Goal: Find specific page/section: Find specific page/section

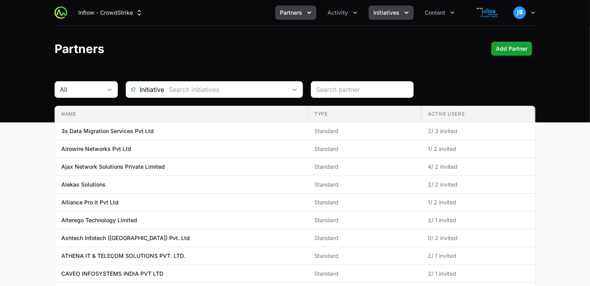
click at [389, 11] on span "Initiatives" at bounding box center [386, 13] width 26 height 8
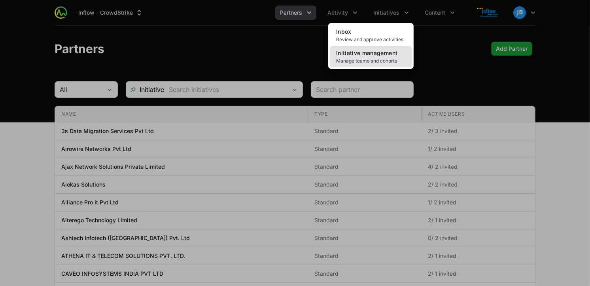
click at [357, 53] on span "Initiative management" at bounding box center [366, 52] width 61 height 7
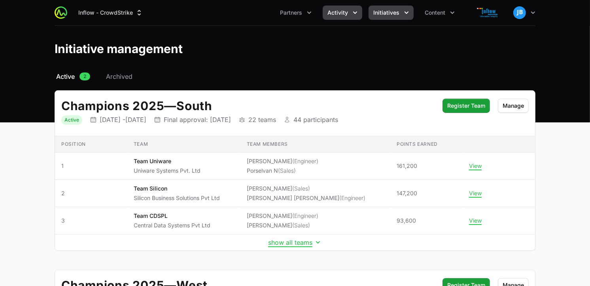
click at [356, 11] on icon "Activity menu" at bounding box center [355, 13] width 8 height 8
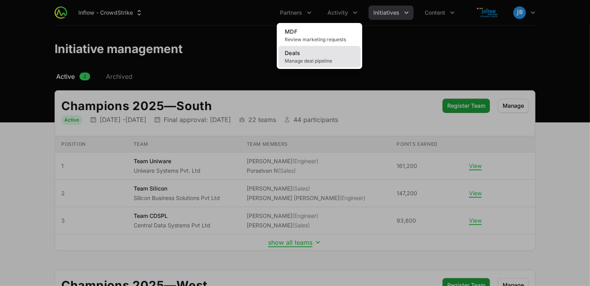
click at [317, 55] on link "Deals Manage deal pipeline" at bounding box center [320, 56] width 82 height 21
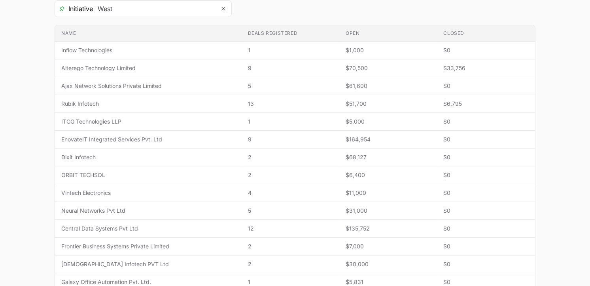
scroll to position [155, 0]
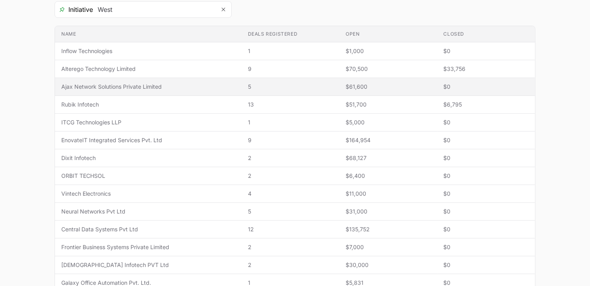
click at [103, 93] on td "Name Ajax Network Solutions Private Limited" at bounding box center [148, 87] width 187 height 18
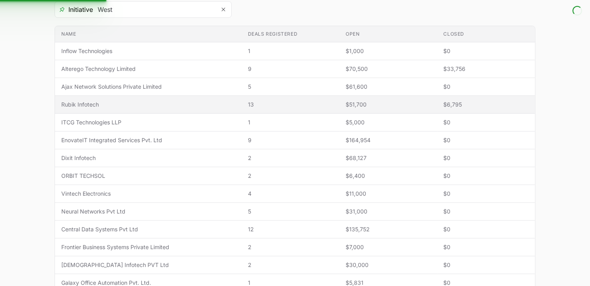
click at [102, 99] on td "Name Rubik Infotech" at bounding box center [148, 105] width 187 height 18
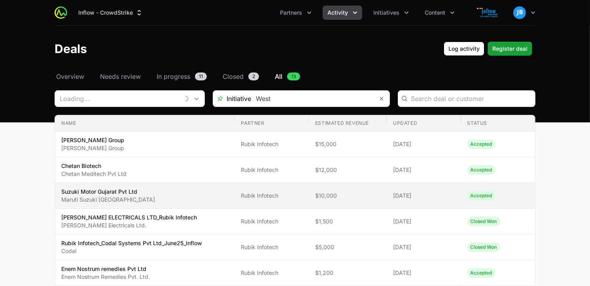
type input "Rubik Infotech"
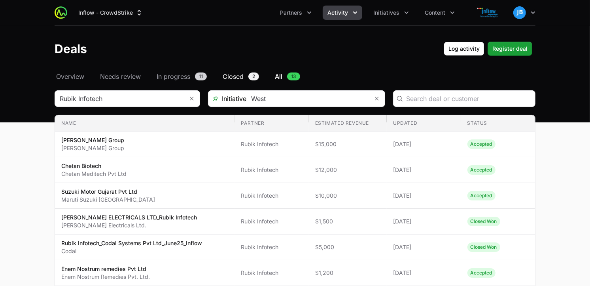
click at [254, 73] on span "2" at bounding box center [253, 76] width 11 height 8
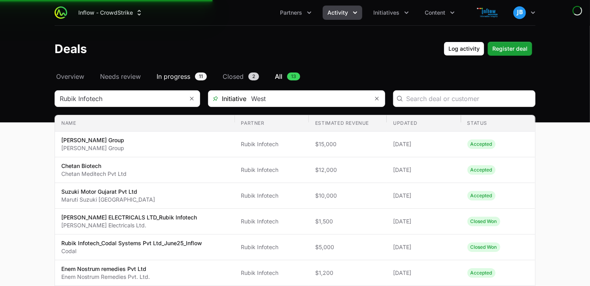
click at [194, 74] on link "In progress 11" at bounding box center [181, 76] width 53 height 9
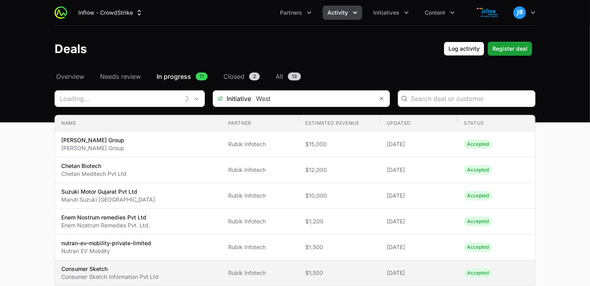
type input "Rubik Infotech"
